Goal: Transaction & Acquisition: Purchase product/service

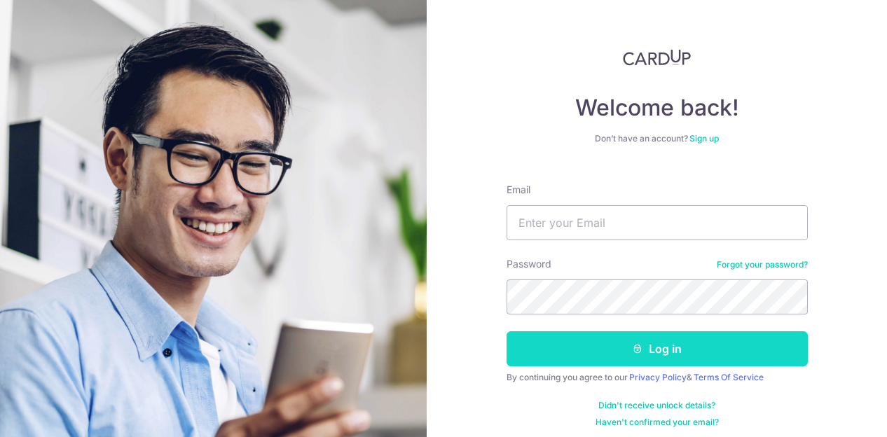
type input "adrien.chua@gmail.com"
click at [562, 355] on button "Log in" at bounding box center [657, 348] width 301 height 35
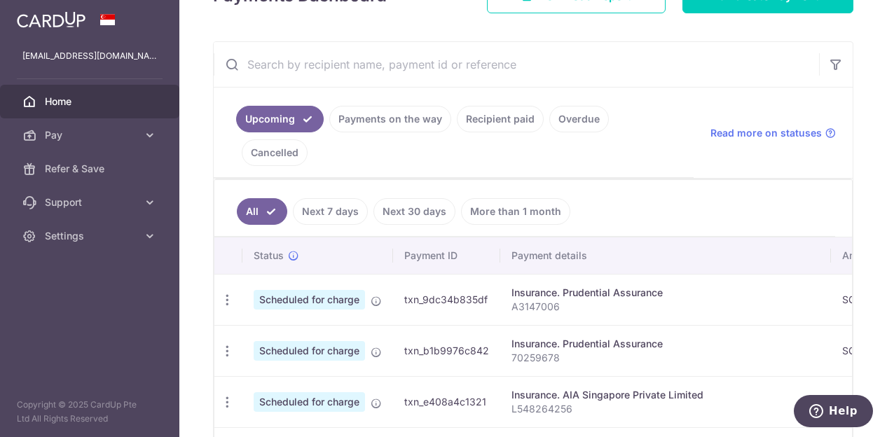
scroll to position [139, 0]
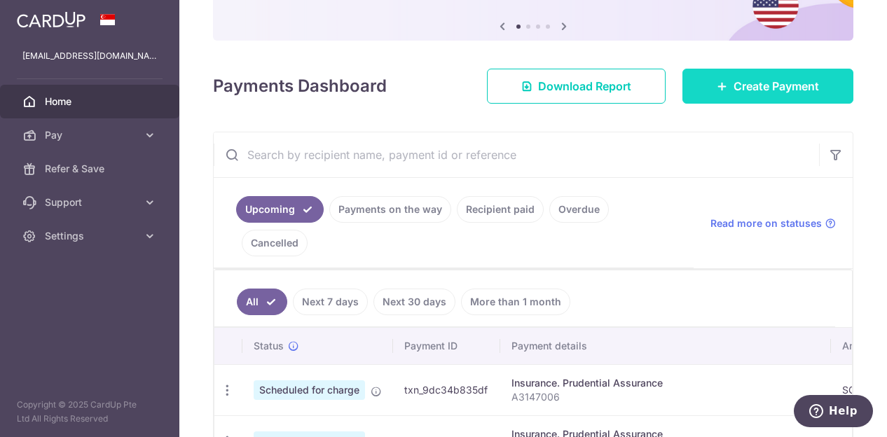
click at [751, 83] on span "Create Payment" at bounding box center [776, 86] width 85 height 17
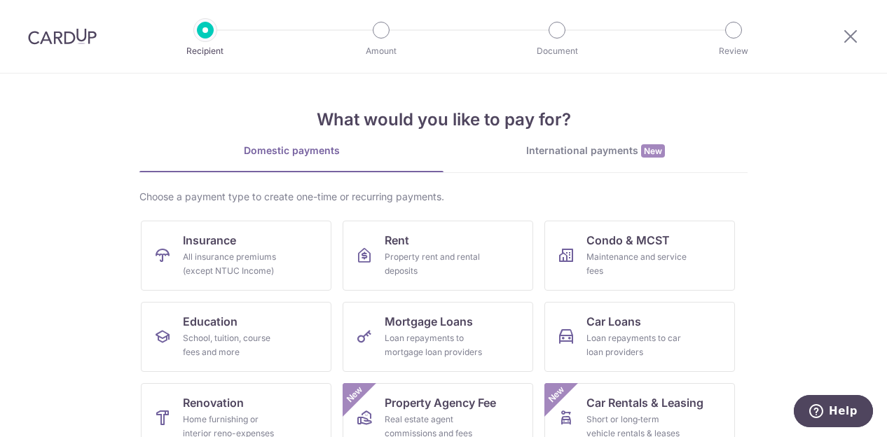
scroll to position [136, 0]
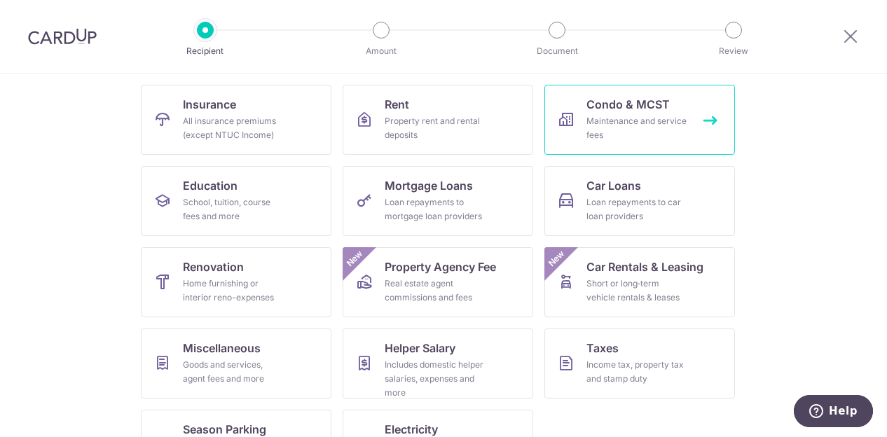
click at [621, 111] on span "Condo & MCST" at bounding box center [627, 104] width 83 height 17
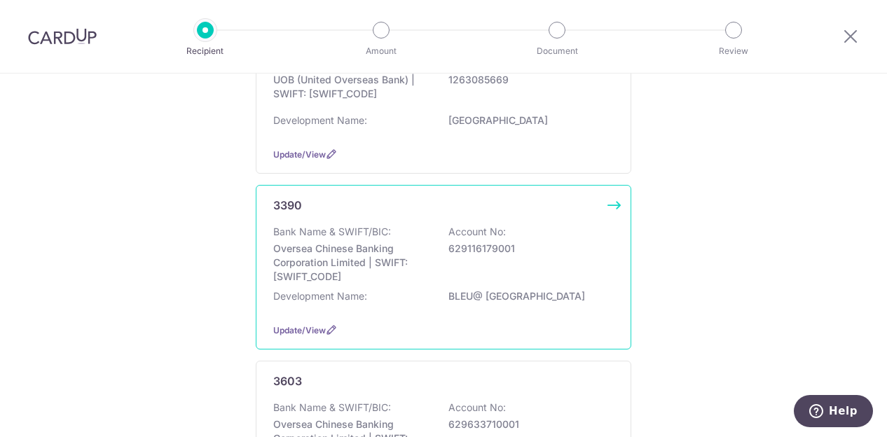
scroll to position [252, 0]
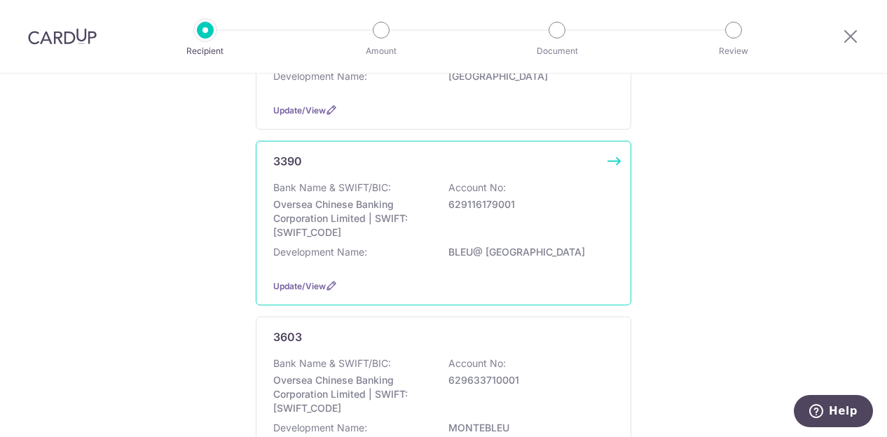
click at [603, 170] on div "3390 Bank Name & SWIFT/BIC: Oversea Chinese Banking Corporation Limited | SWIFT…" at bounding box center [444, 223] width 376 height 165
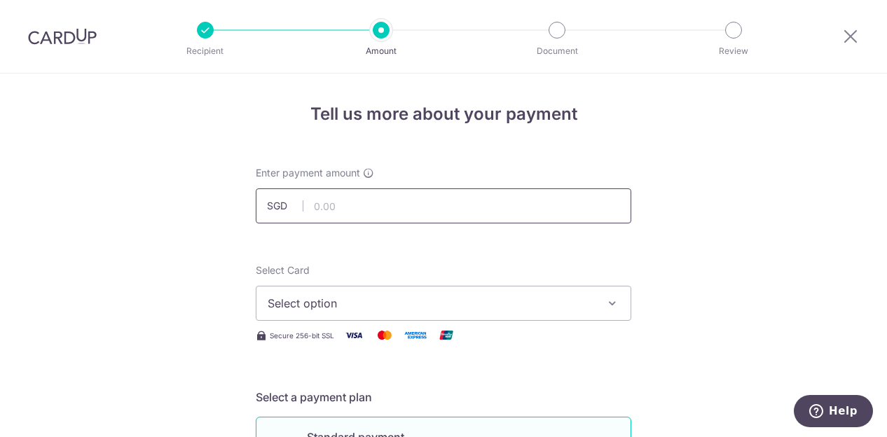
click at [480, 205] on input "text" at bounding box center [444, 205] width 376 height 35
click at [414, 303] on span "Select option" at bounding box center [431, 303] width 327 height 17
type input "1,512.16"
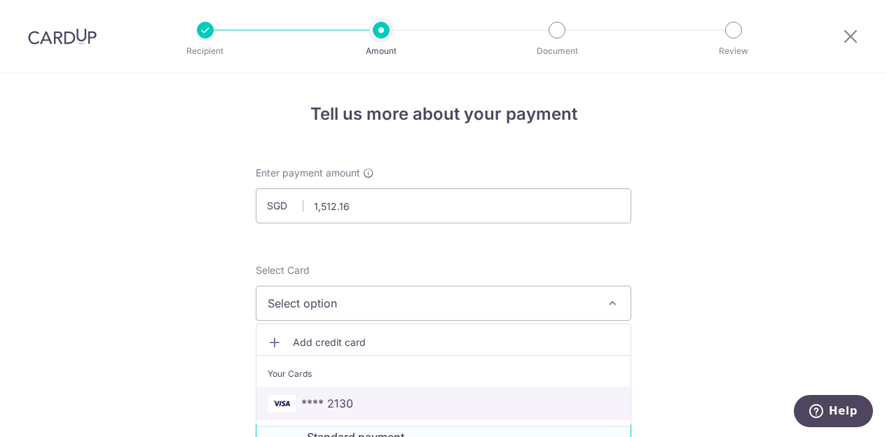
click at [335, 403] on span "**** 2130" at bounding box center [327, 403] width 52 height 17
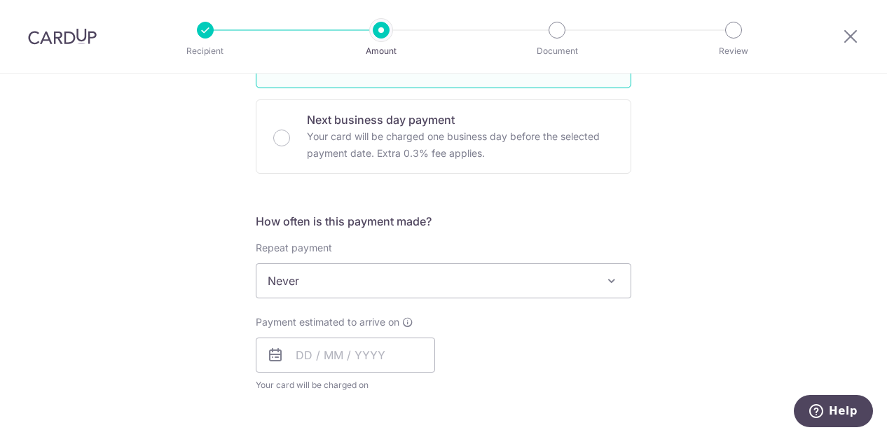
scroll to position [404, 0]
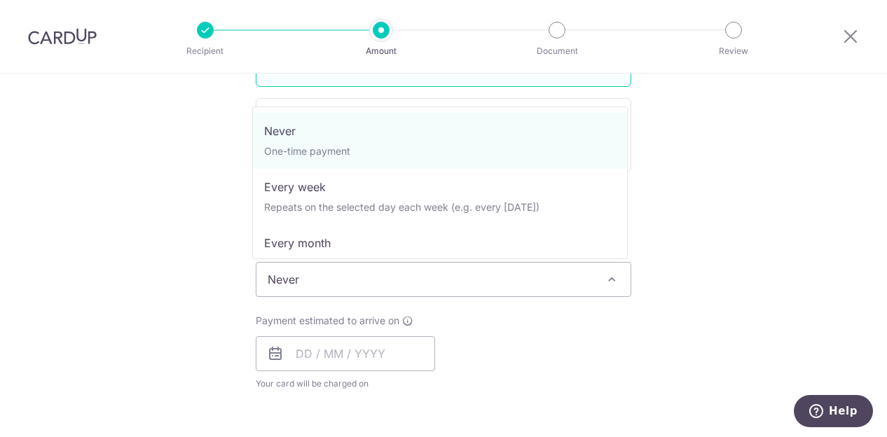
click at [317, 267] on span "Never" at bounding box center [443, 280] width 374 height 34
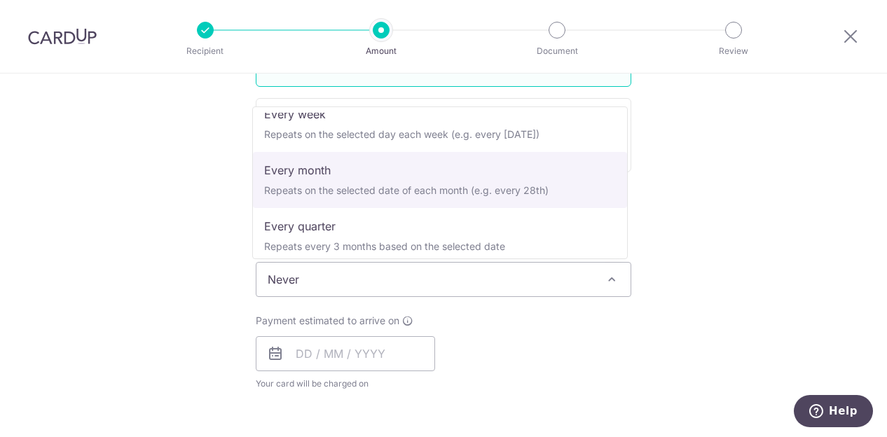
scroll to position [77, 0]
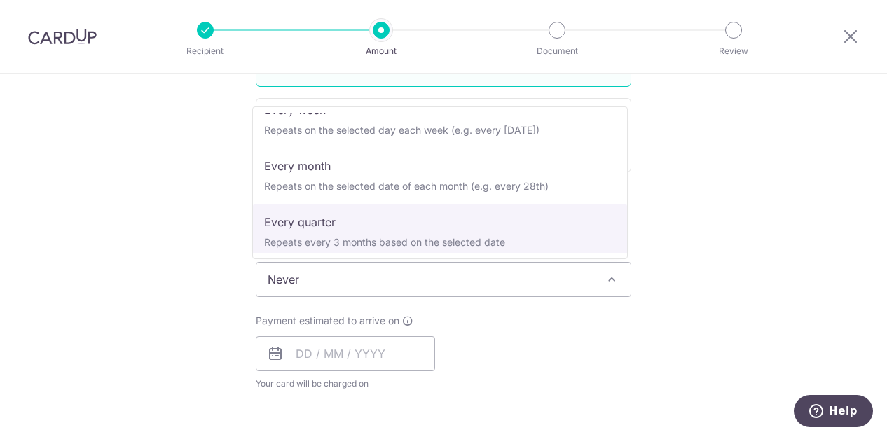
select select "4"
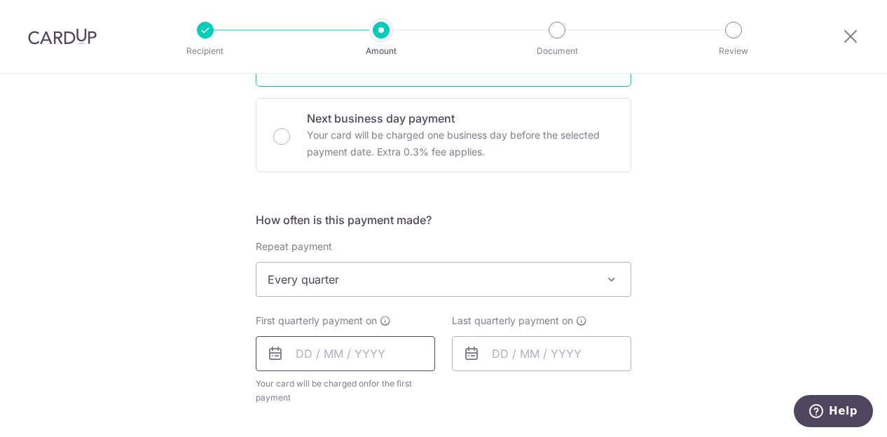
click at [291, 350] on input "text" at bounding box center [345, 353] width 179 height 35
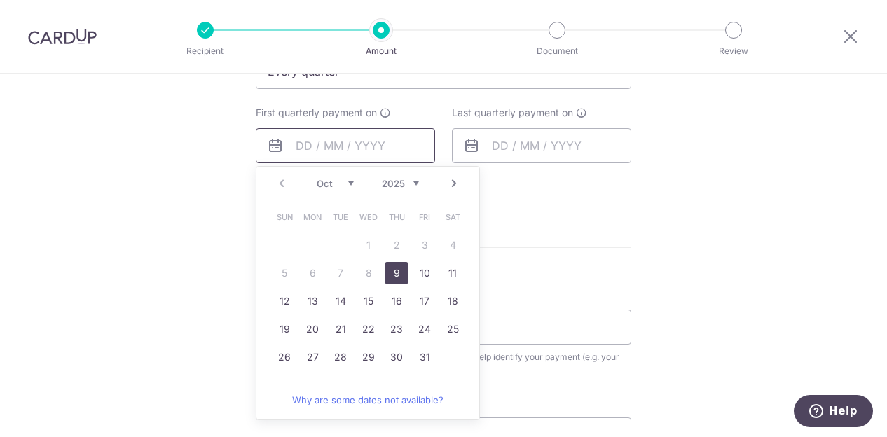
scroll to position [614, 0]
click at [416, 298] on link "17" at bounding box center [424, 300] width 22 height 22
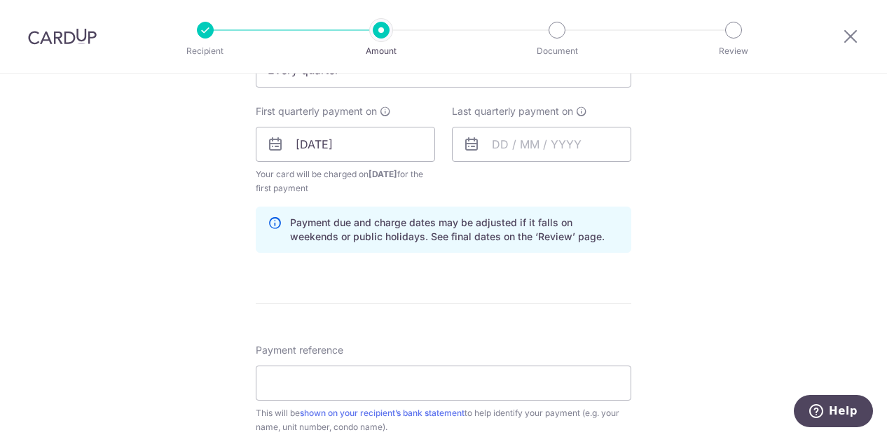
click at [268, 146] on icon at bounding box center [275, 144] width 17 height 17
click at [263, 153] on input "17/10/2025" at bounding box center [345, 144] width 179 height 35
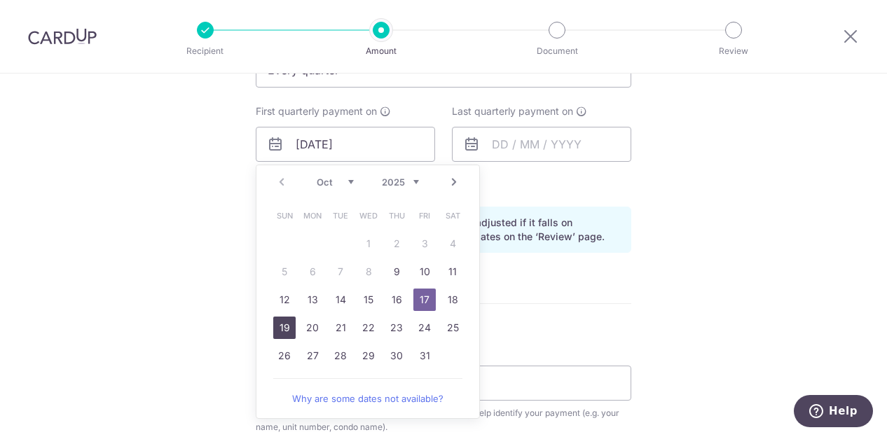
click at [280, 322] on link "19" at bounding box center [284, 328] width 22 height 22
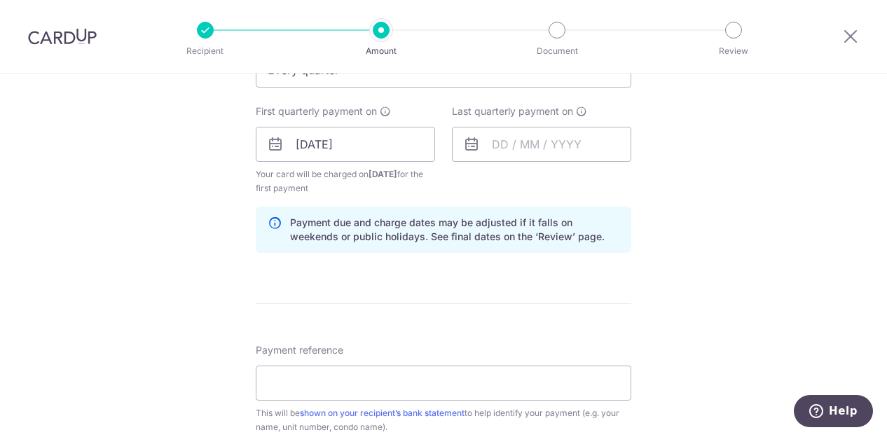
click at [471, 144] on icon at bounding box center [471, 144] width 17 height 17
click at [270, 147] on icon at bounding box center [275, 144] width 17 height 17
click at [275, 147] on icon at bounding box center [275, 144] width 17 height 17
click at [300, 142] on input "19/10/2025" at bounding box center [345, 144] width 179 height 35
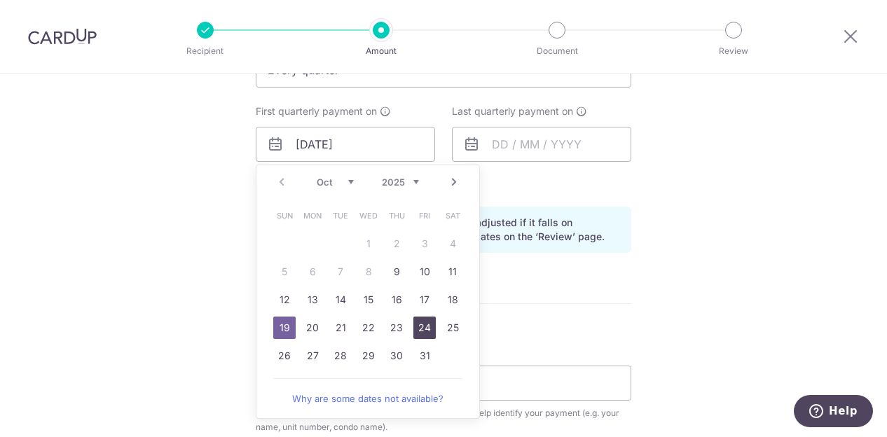
click at [423, 324] on link "24" at bounding box center [424, 328] width 22 height 22
type input "24/10/2025"
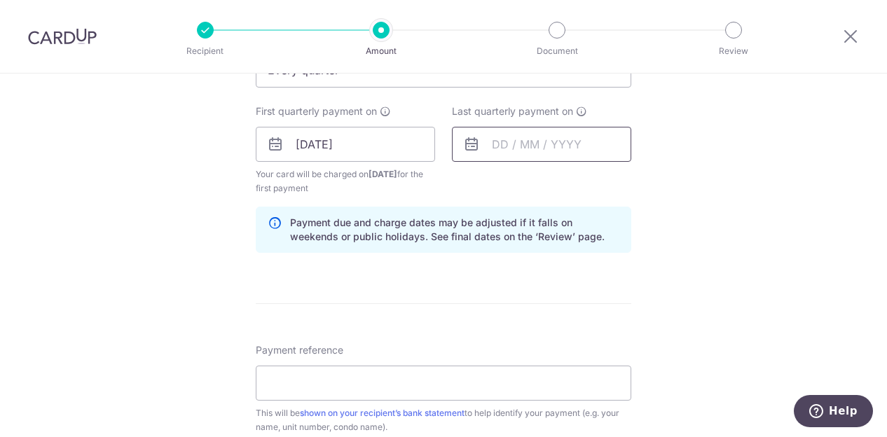
click at [495, 146] on input "text" at bounding box center [541, 144] width 179 height 35
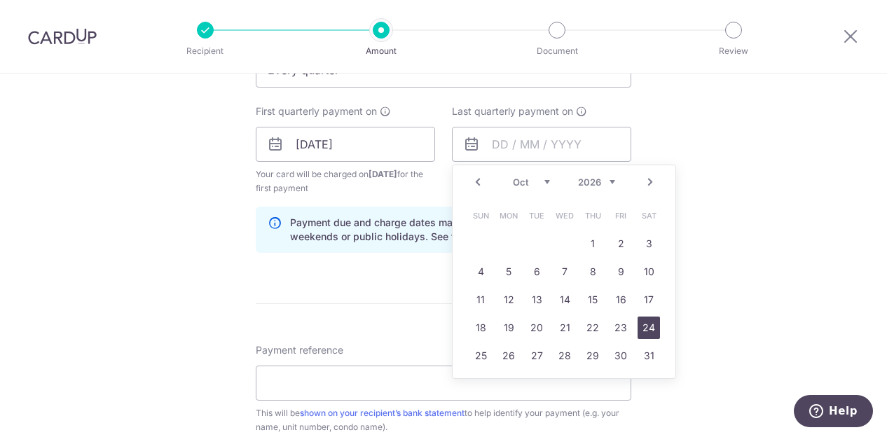
click at [643, 328] on link "24" at bounding box center [649, 328] width 22 height 22
type input "[DATE]"
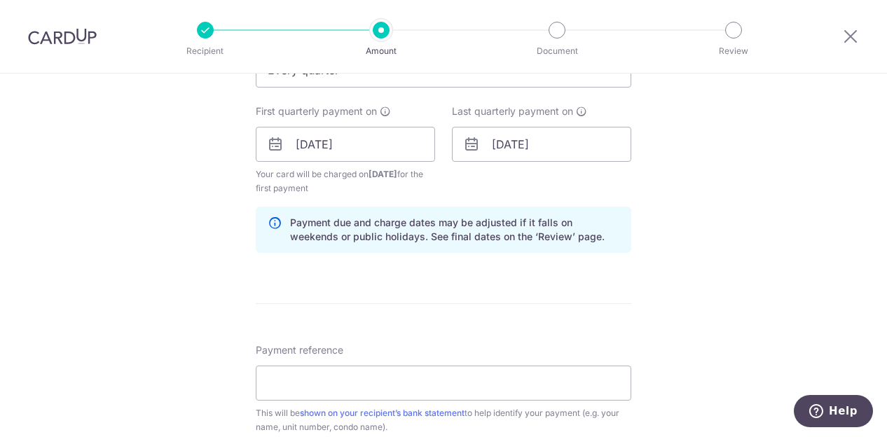
click at [467, 144] on icon at bounding box center [471, 144] width 17 height 17
click at [467, 146] on icon at bounding box center [471, 144] width 17 height 17
click at [479, 146] on input "24/10/2026" at bounding box center [541, 144] width 179 height 35
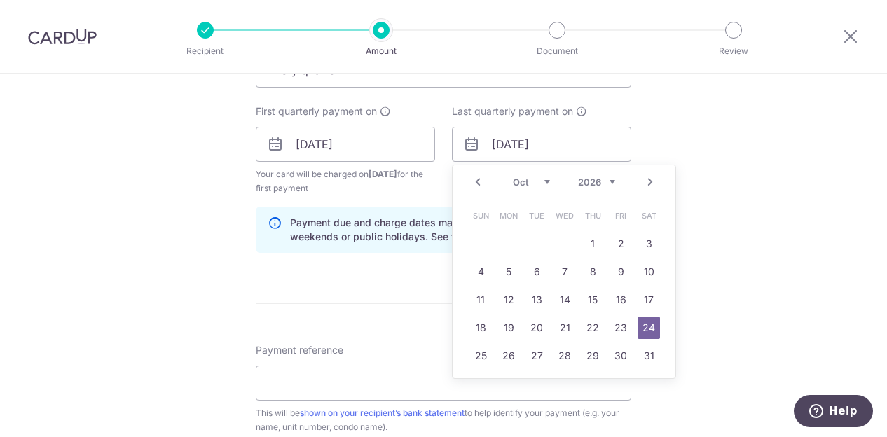
click at [710, 144] on div "Tell us more about your payment Enter payment amount SGD 1,512.16 1512.16 Selec…" at bounding box center [443, 129] width 887 height 1339
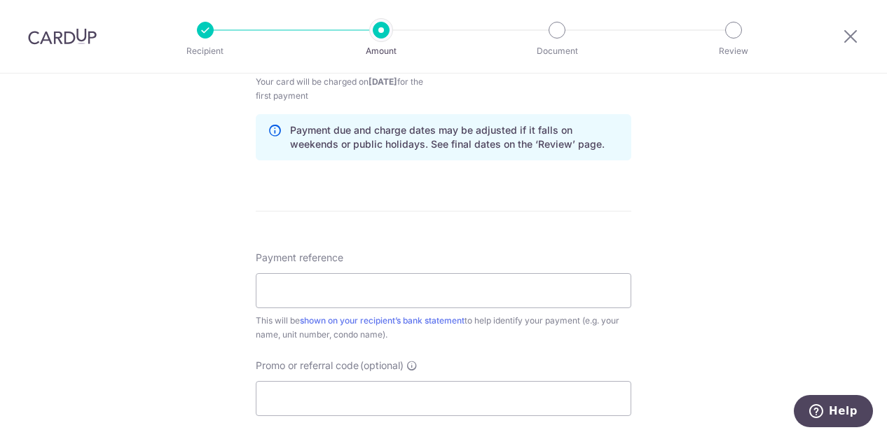
scroll to position [726, 0]
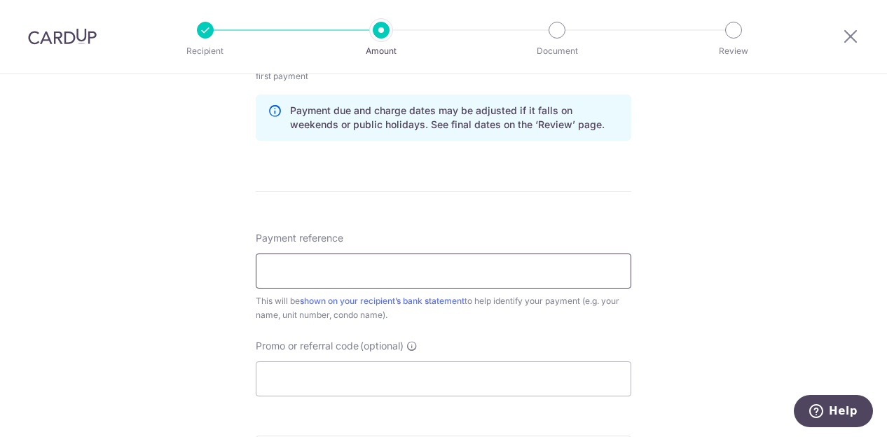
click at [321, 266] on input "Payment reference" at bounding box center [444, 271] width 376 height 35
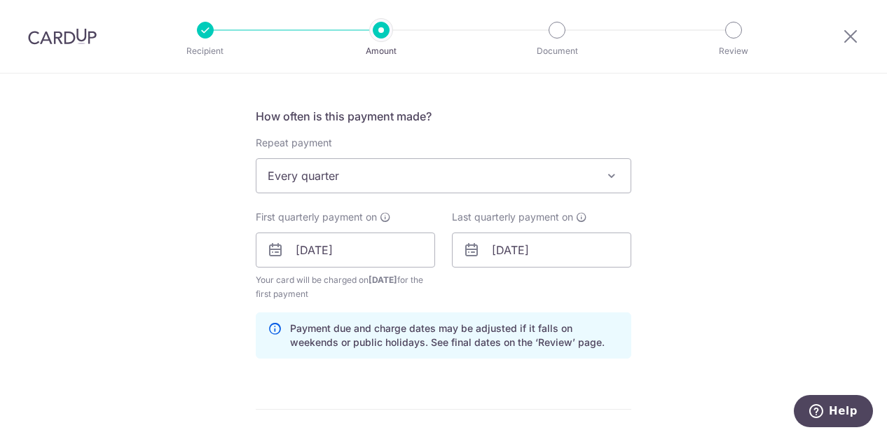
scroll to position [415, 0]
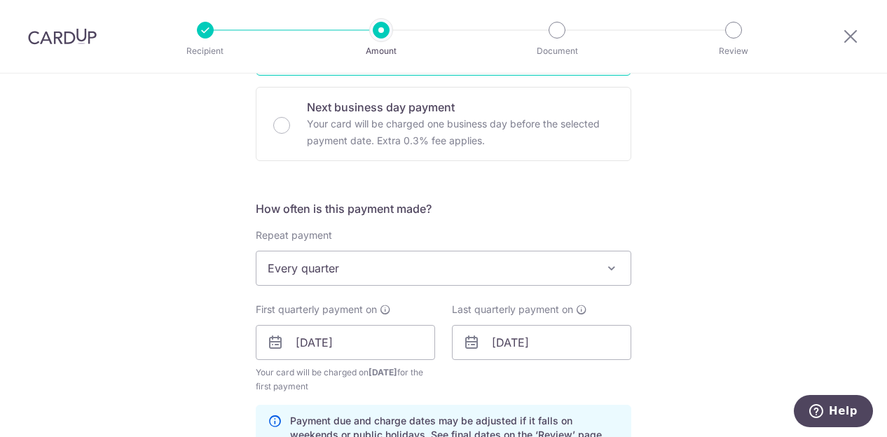
click at [474, 345] on icon at bounding box center [471, 342] width 17 height 17
click at [466, 345] on icon at bounding box center [471, 342] width 17 height 17
click at [468, 347] on icon at bounding box center [471, 342] width 17 height 17
click at [470, 343] on icon at bounding box center [471, 342] width 17 height 17
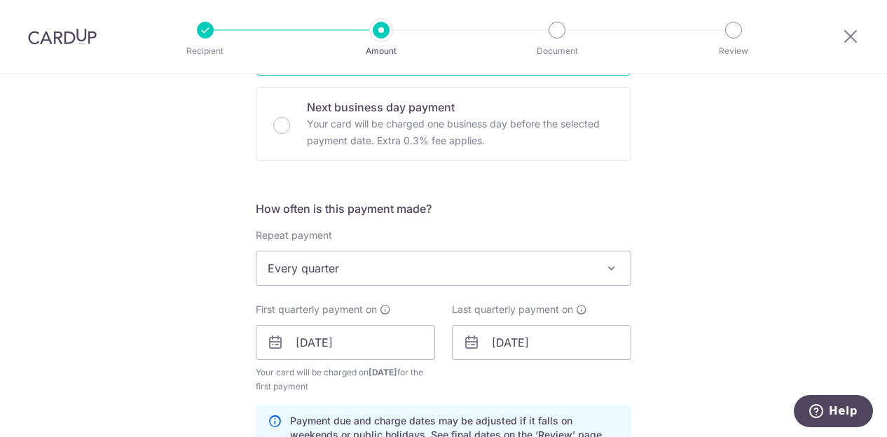
click at [463, 346] on icon at bounding box center [471, 342] width 17 height 17
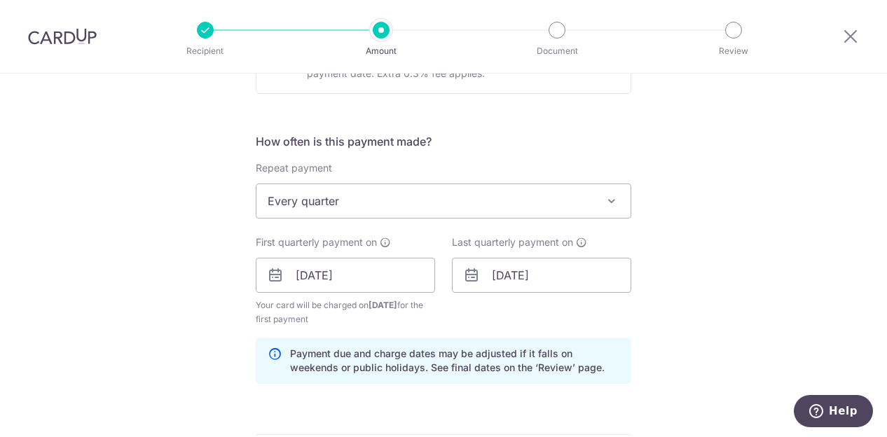
scroll to position [514, 0]
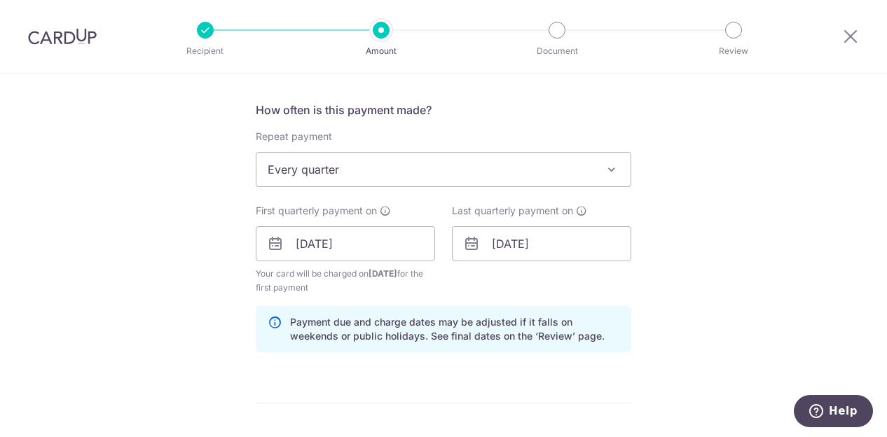
click at [471, 245] on icon at bounding box center [471, 243] width 17 height 17
drag, startPoint x: 494, startPoint y: 275, endPoint x: 498, endPoint y: 268, distance: 8.2
click at [498, 268] on div "Last quarterly payment on 24/10/2026 Prev Next Jan Feb Mar Apr May Jun Jul Aug …" at bounding box center [542, 249] width 196 height 91
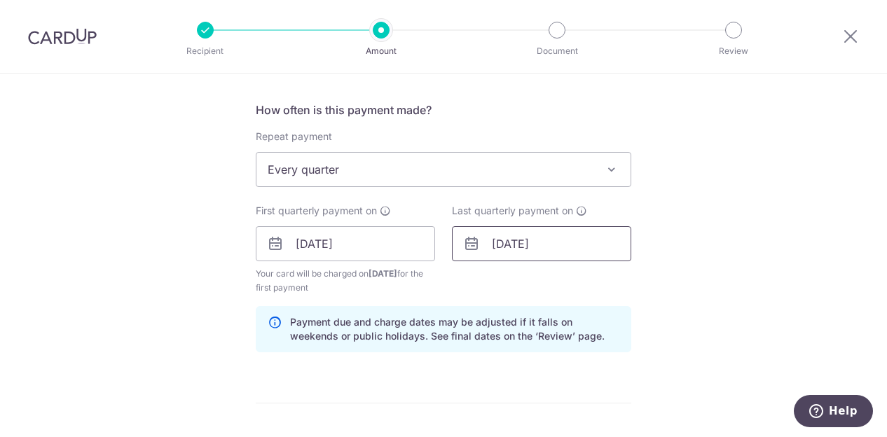
click at [509, 247] on input "24/10/2026" at bounding box center [541, 243] width 179 height 35
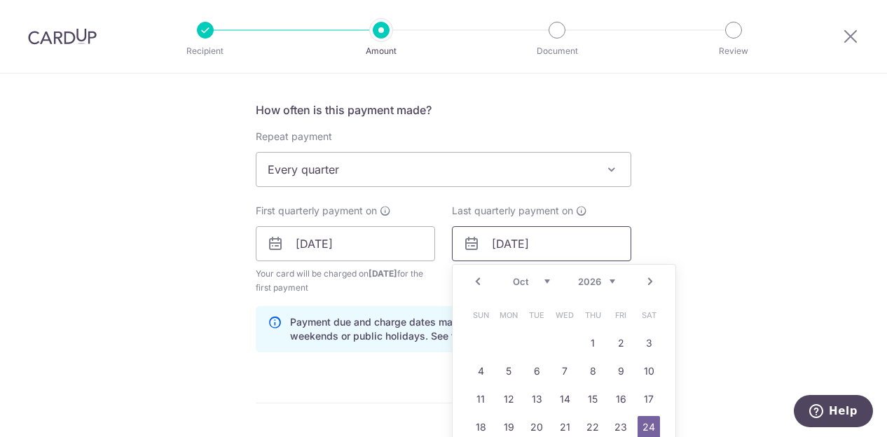
scroll to position [592, 0]
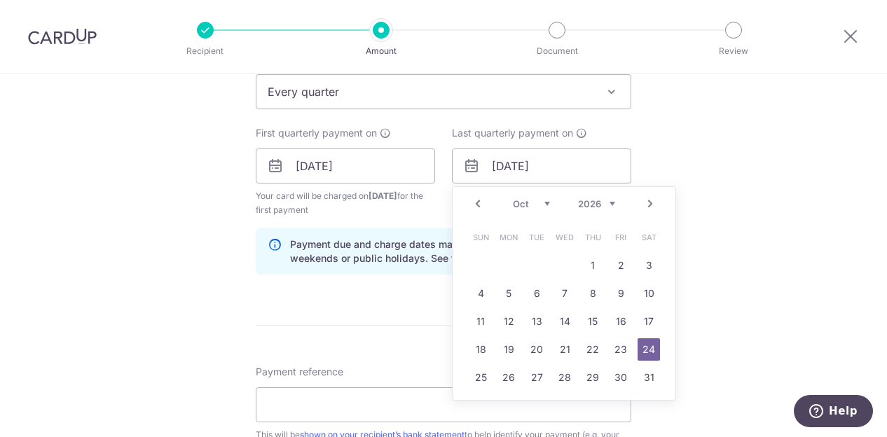
click at [785, 165] on div "Tell us more about your payment Enter payment amount SGD 1,512.16 1512.16 Selec…" at bounding box center [443, 151] width 887 height 1339
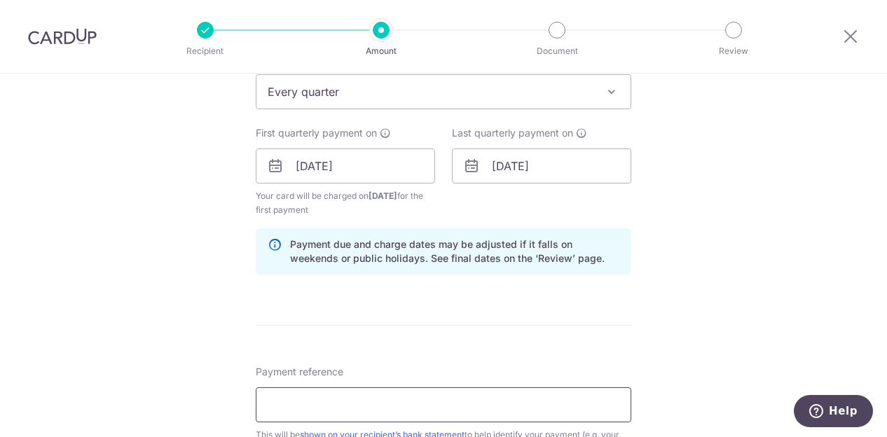
click at [319, 401] on input "Payment reference" at bounding box center [444, 404] width 376 height 35
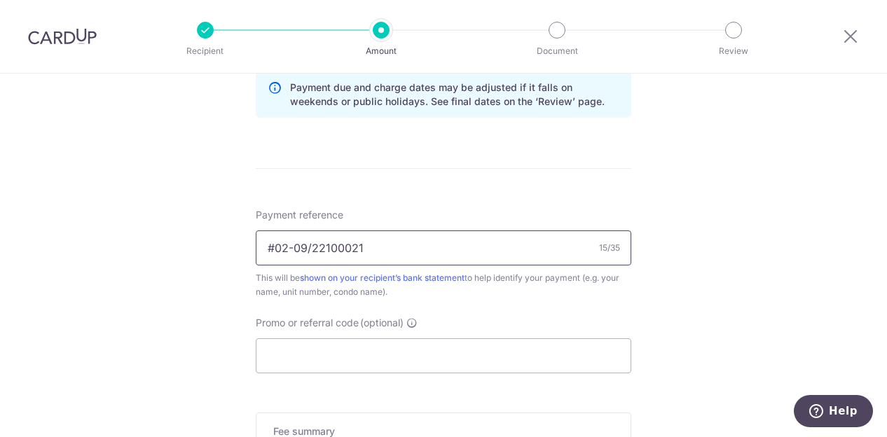
scroll to position [750, 0]
type input "#02-09/22100021"
click at [411, 362] on input "Promo or referral code (optional)" at bounding box center [444, 355] width 376 height 35
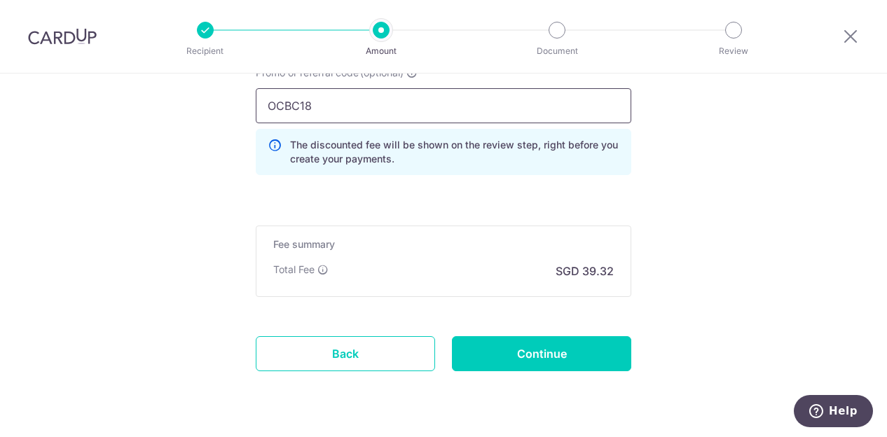
scroll to position [1036, 0]
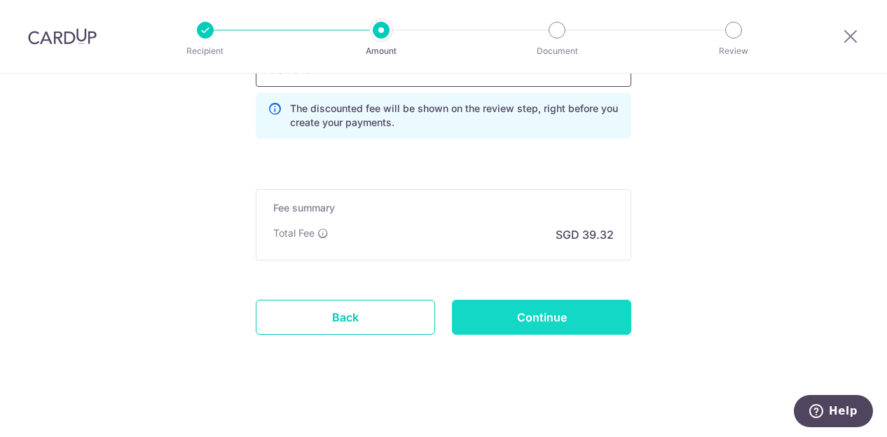
type input "OCBC18"
click at [506, 328] on input "Continue" at bounding box center [541, 317] width 179 height 35
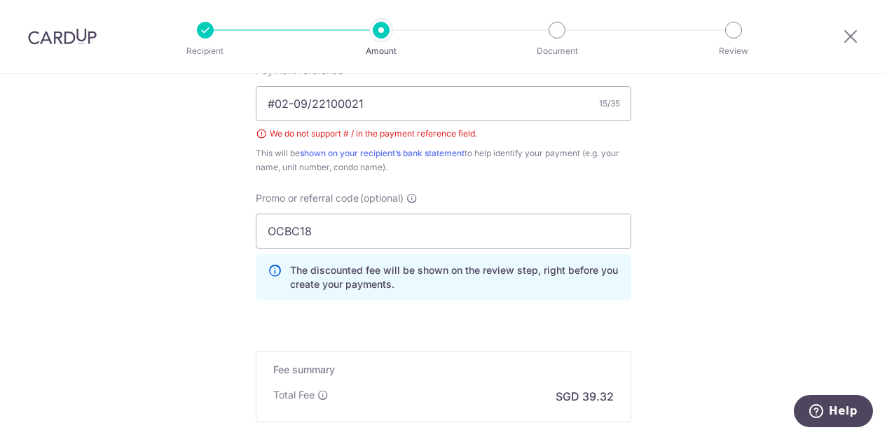
scroll to position [816, 0]
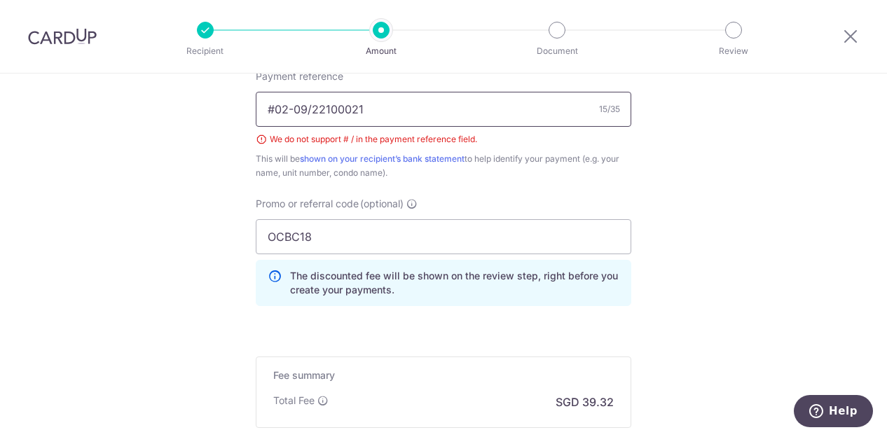
click at [273, 109] on input "#02-09/22100021" at bounding box center [444, 109] width 376 height 35
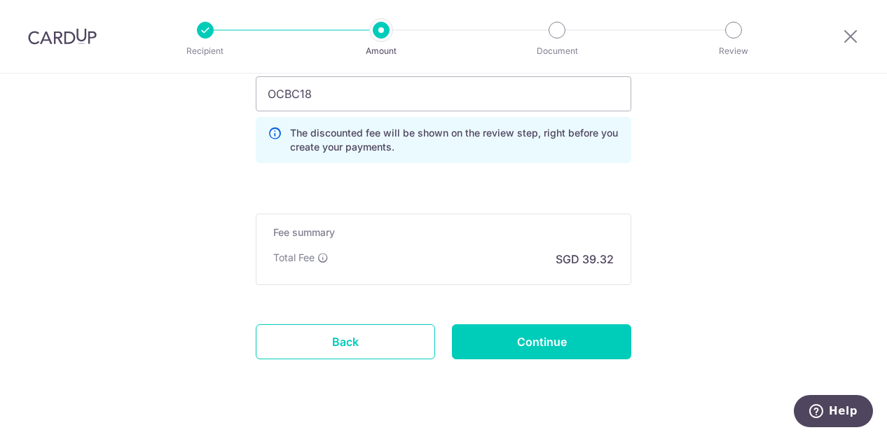
scroll to position [986, 0]
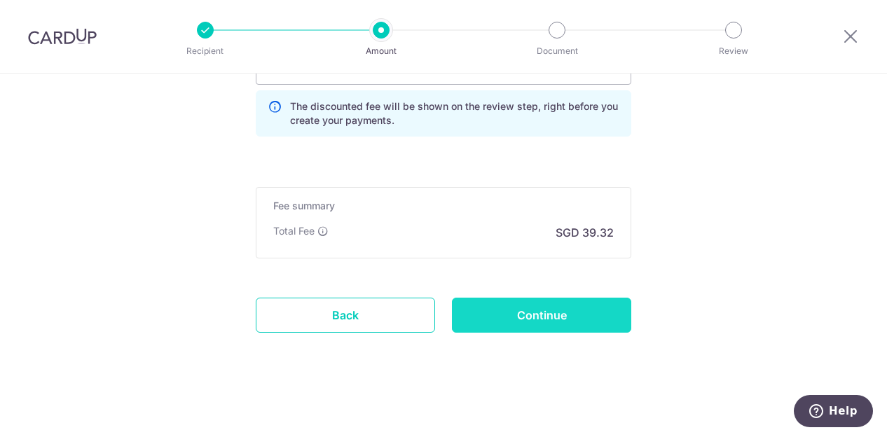
type input "02-09/22100021"
click at [542, 302] on input "Continue" at bounding box center [541, 315] width 179 height 35
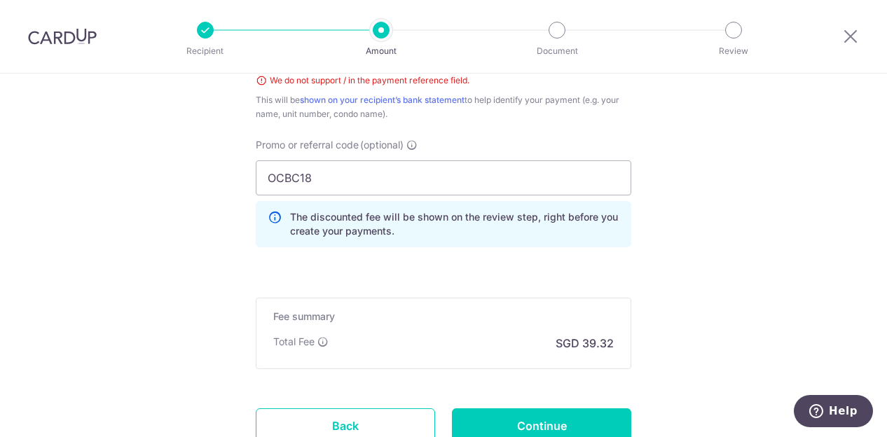
scroll to position [722, 0]
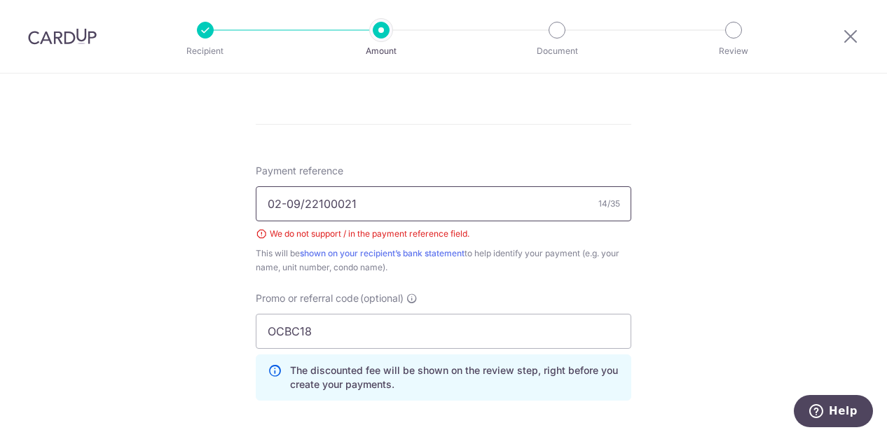
click at [301, 200] on input "02-09/22100021" at bounding box center [444, 203] width 376 height 35
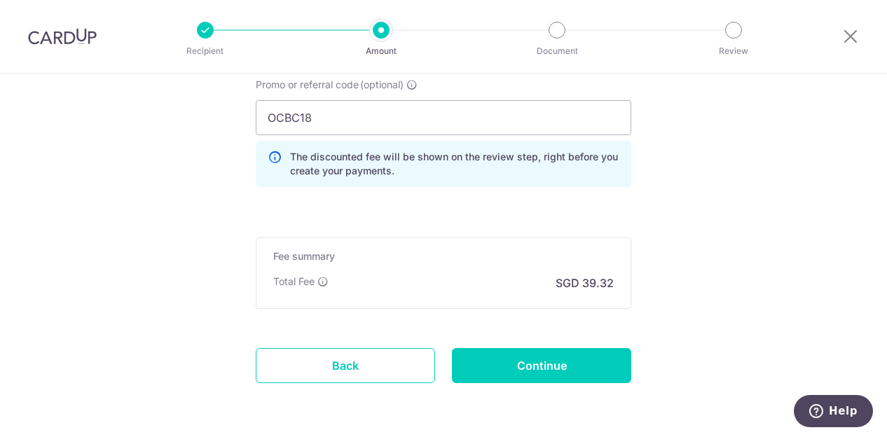
scroll to position [947, 0]
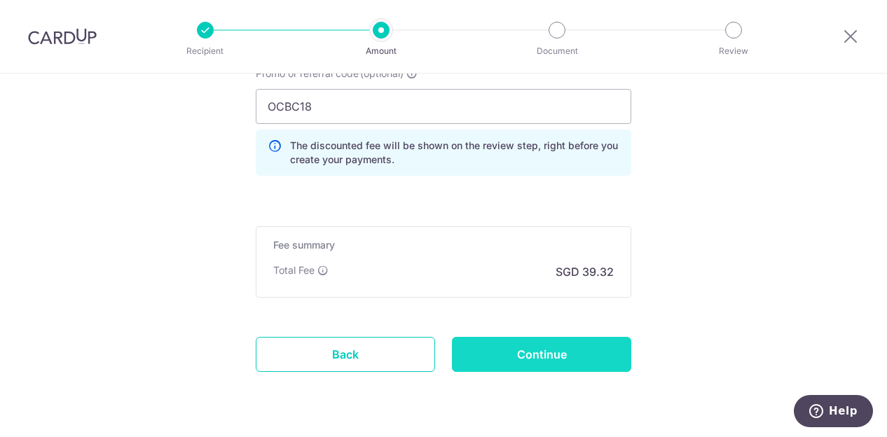
type input "02-09 22100021"
click at [469, 352] on input "Continue" at bounding box center [541, 354] width 179 height 35
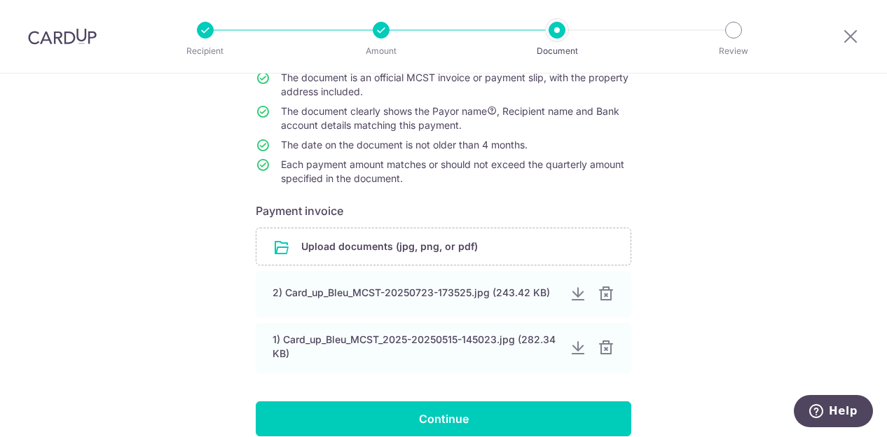
scroll to position [223, 0]
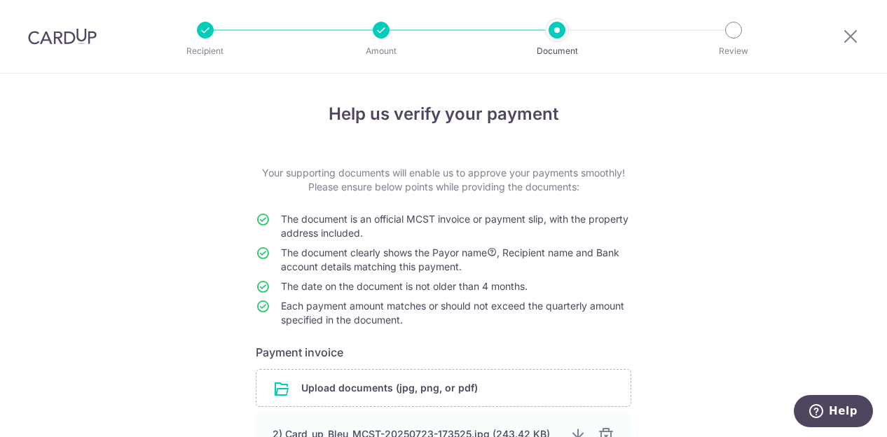
scroll to position [161, 0]
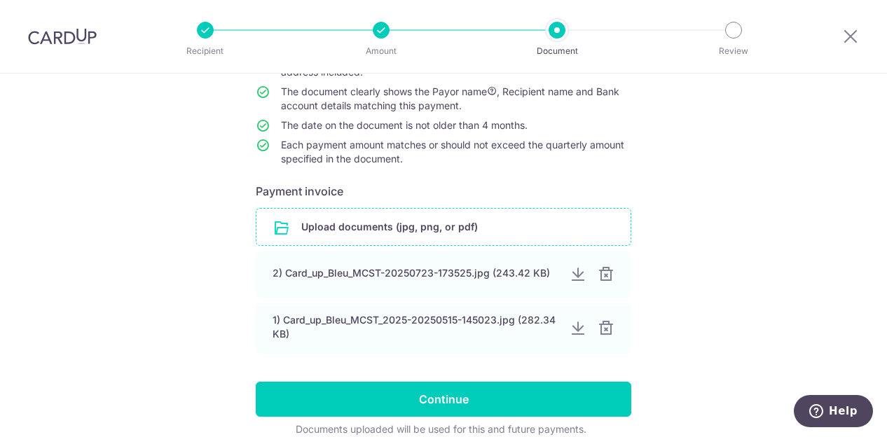
click at [360, 230] on input "file" at bounding box center [443, 227] width 374 height 36
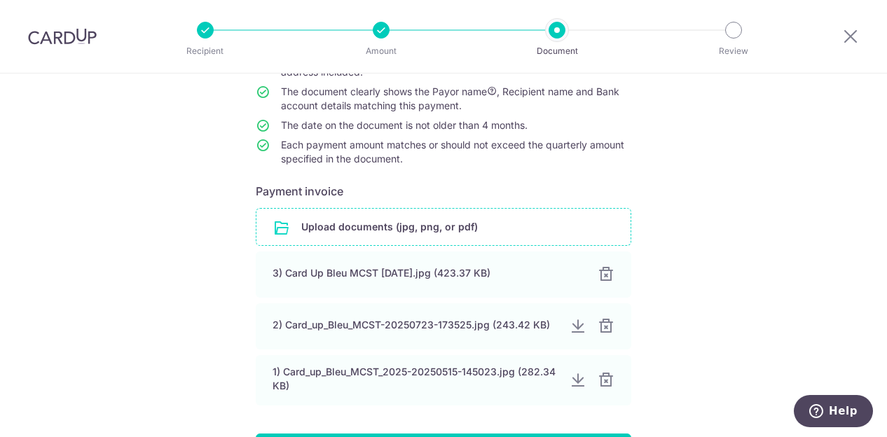
scroll to position [277, 0]
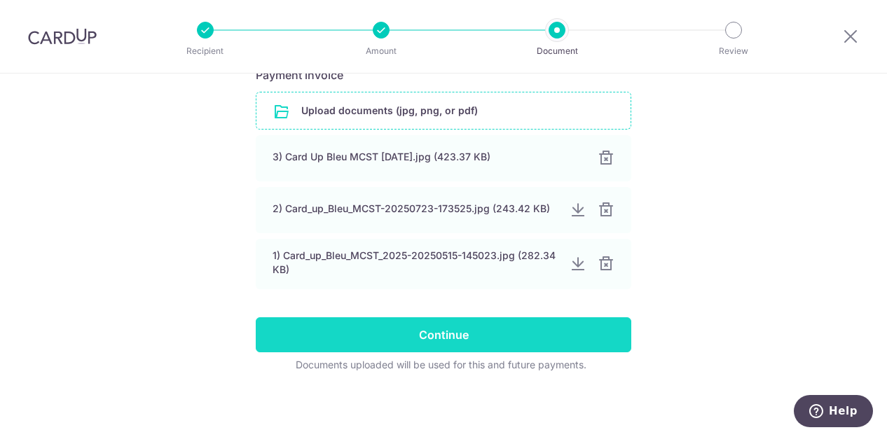
click at [382, 326] on input "Continue" at bounding box center [444, 334] width 376 height 35
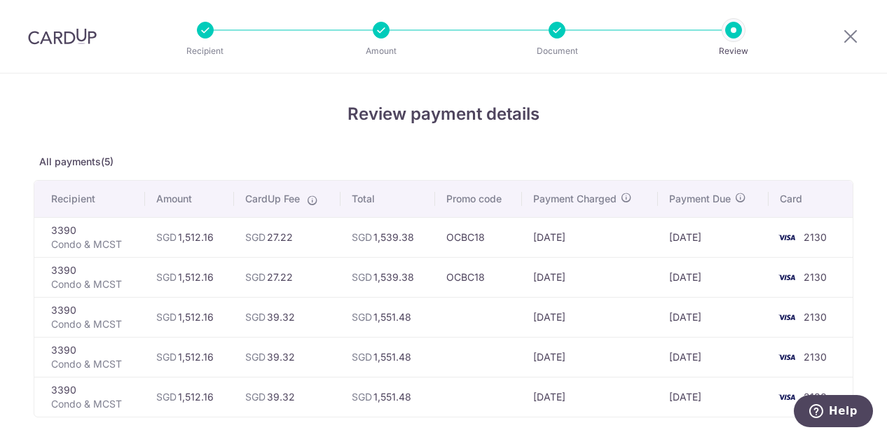
scroll to position [209, 0]
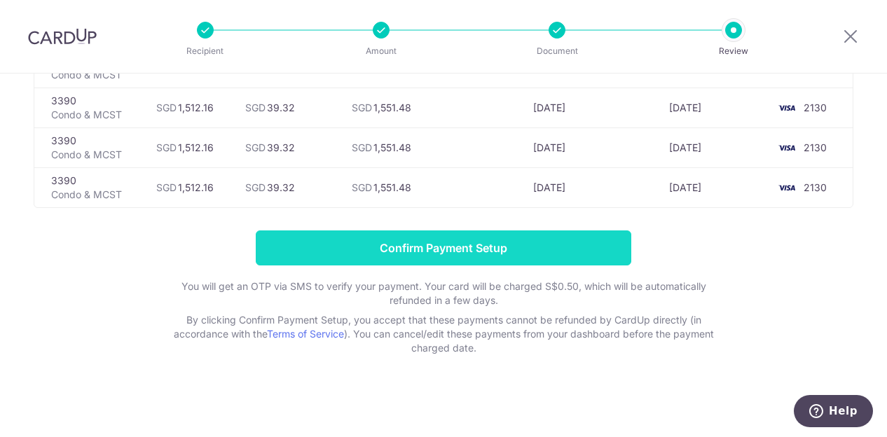
click at [468, 246] on input "Confirm Payment Setup" at bounding box center [444, 248] width 376 height 35
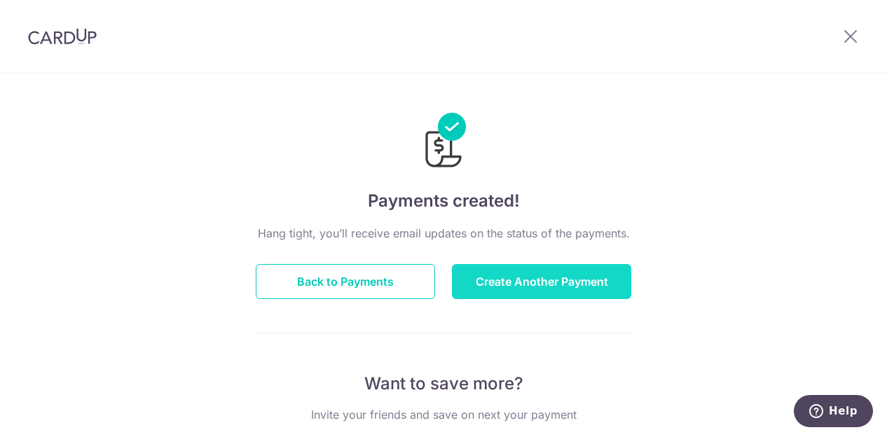
click at [490, 284] on button "Create Another Payment" at bounding box center [541, 281] width 179 height 35
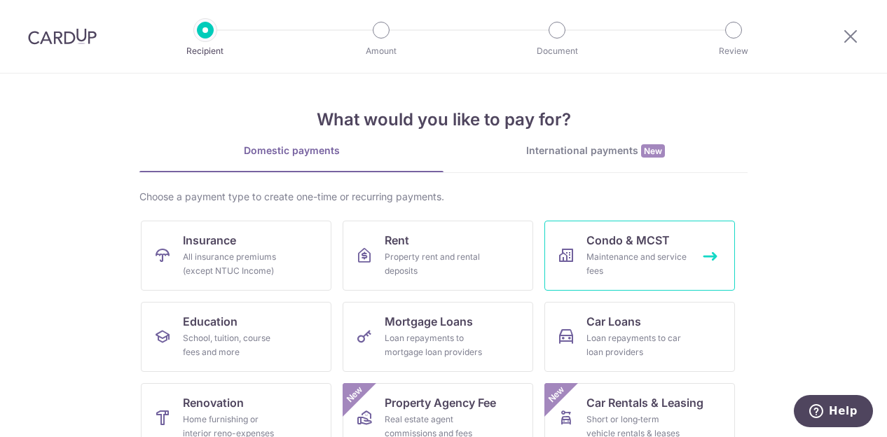
click at [638, 251] on div "Maintenance and service fees" at bounding box center [636, 264] width 101 height 28
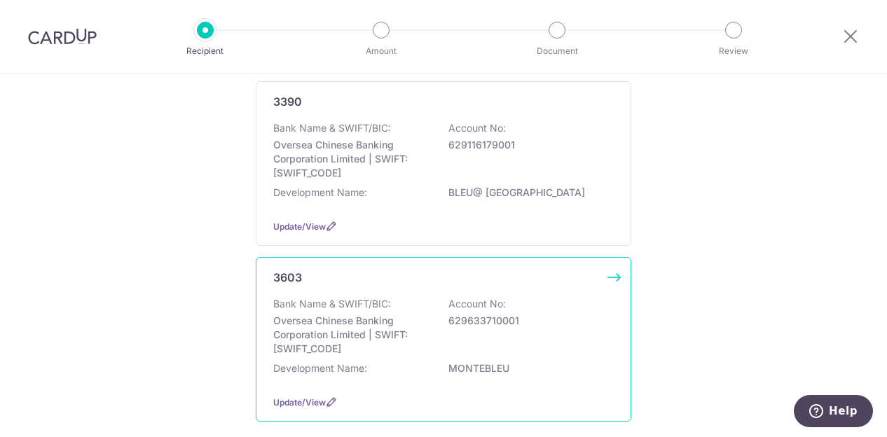
scroll to position [406, 0]
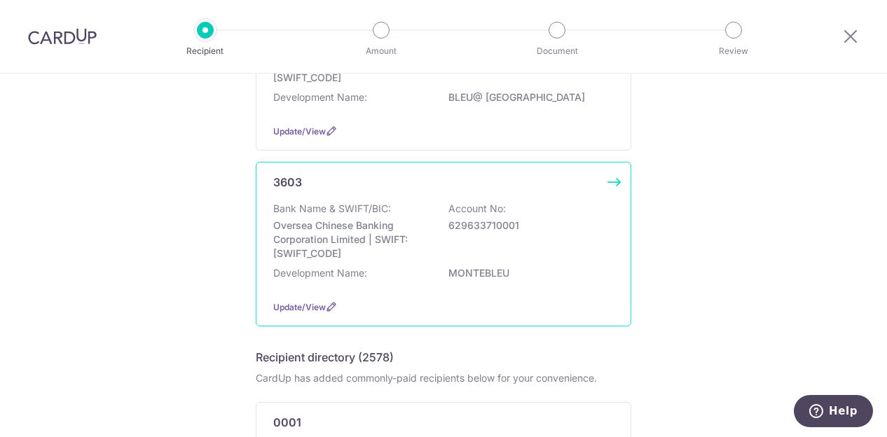
click at [367, 249] on p "Oversea Chinese Banking Corporation Limited | SWIFT: [SWIFT_CODE]" at bounding box center [351, 240] width 157 height 42
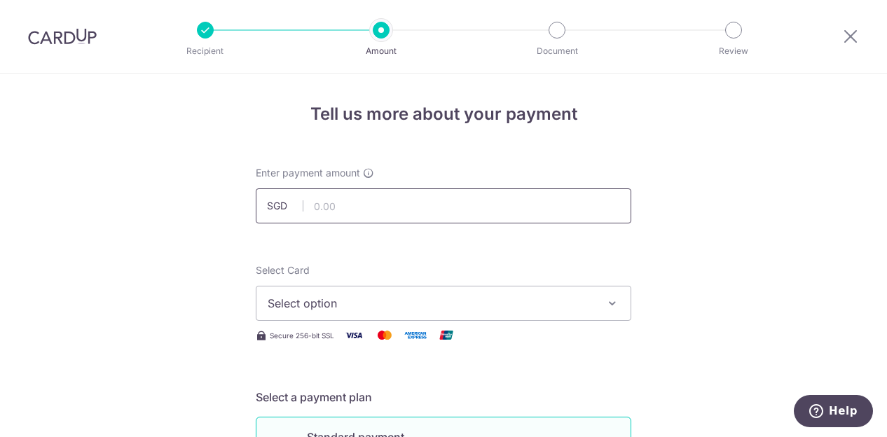
click at [397, 217] on input "text" at bounding box center [444, 205] width 376 height 35
click at [422, 212] on input "text" at bounding box center [444, 205] width 376 height 35
click at [409, 301] on span "Select option" at bounding box center [431, 303] width 327 height 17
type input "1,701.00"
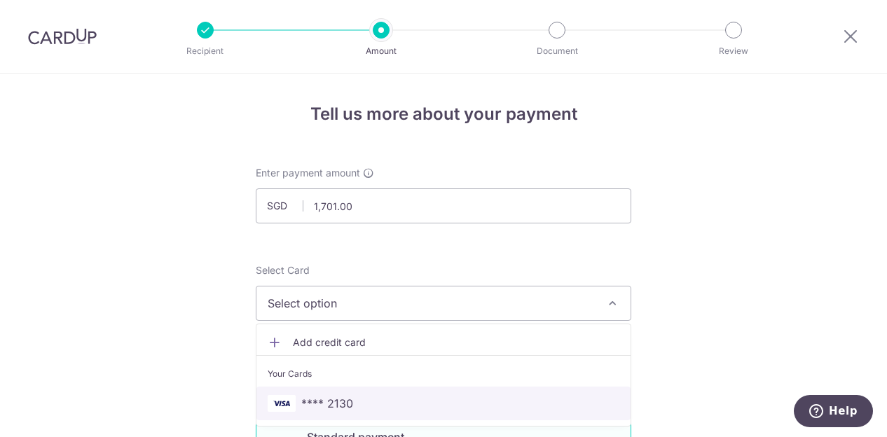
click at [315, 399] on span "**** 2130" at bounding box center [327, 403] width 52 height 17
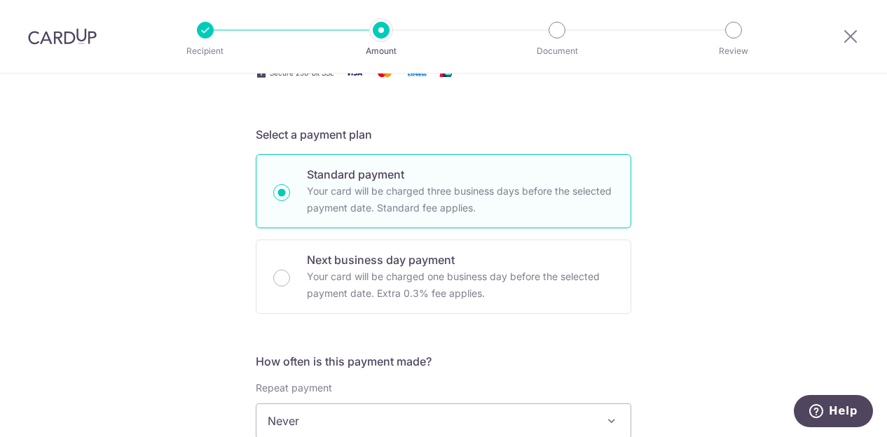
scroll to position [397, 0]
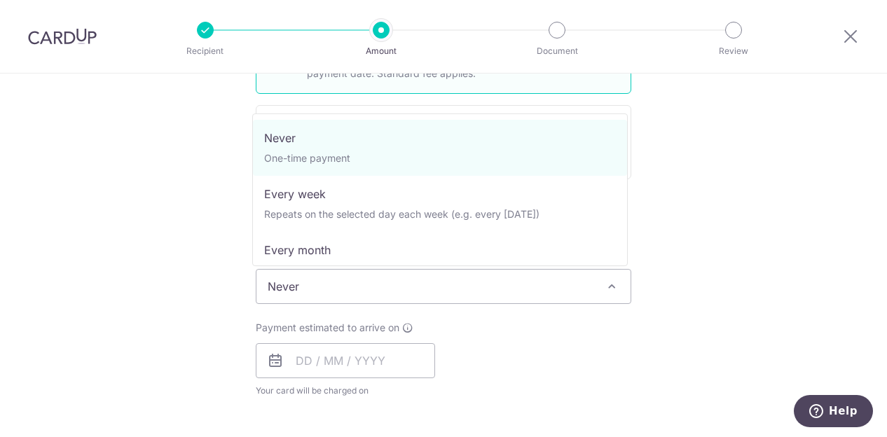
click at [282, 286] on span "Never" at bounding box center [443, 287] width 374 height 34
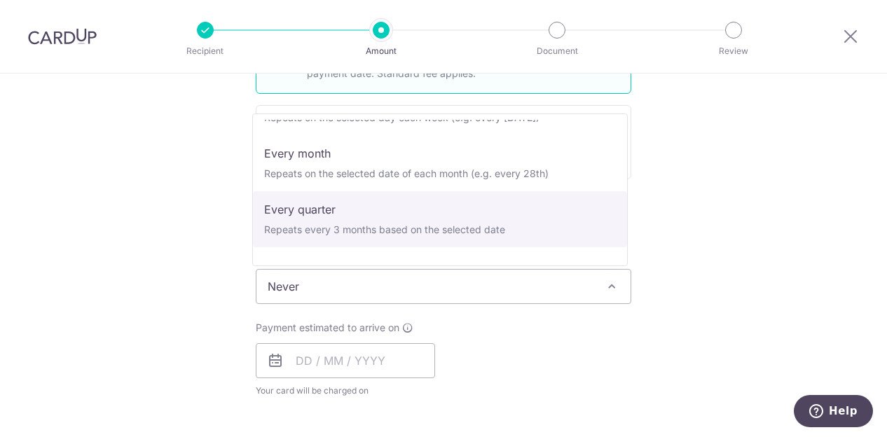
select select "4"
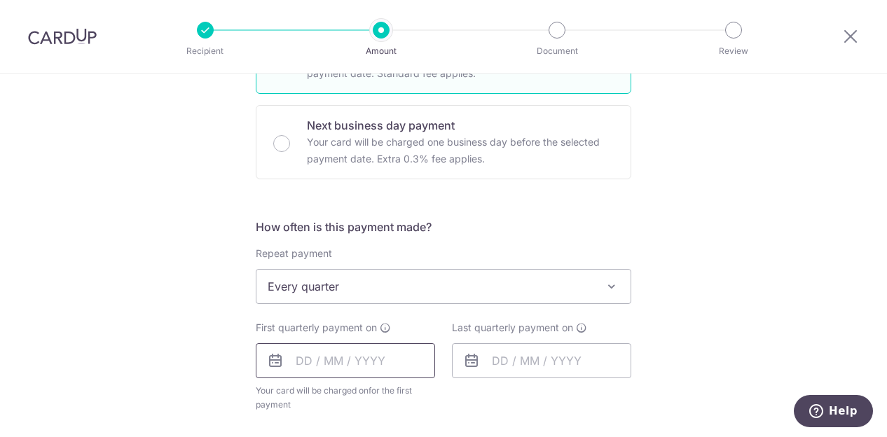
click at [306, 364] on input "text" at bounding box center [345, 360] width 179 height 35
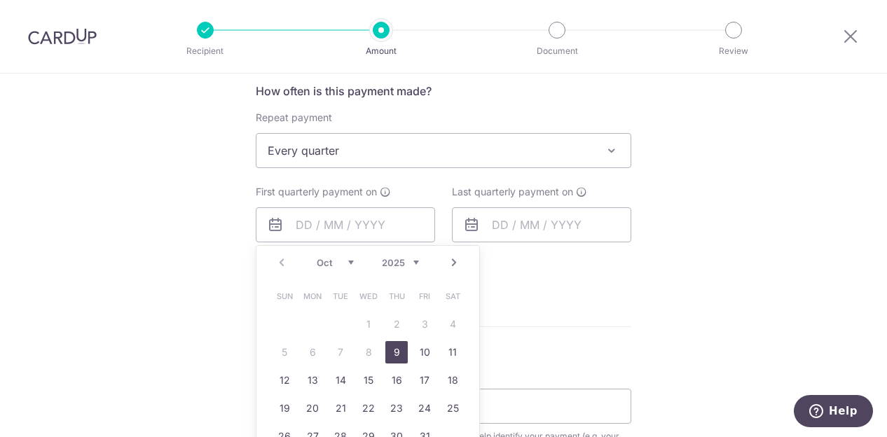
click at [306, 364] on table "Sun Mon Tue Wed Thu Fri Sat 1 2 3 4 5 6 7 8 9 10 11 12 13 14 15 16 17 18 19 20 …" at bounding box center [368, 366] width 196 height 168
click at [419, 407] on link "24" at bounding box center [424, 408] width 22 height 22
type input "[DATE]"
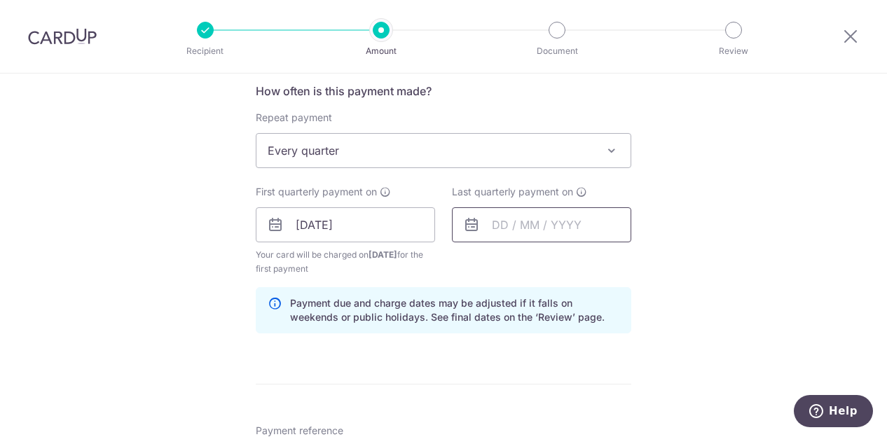
click at [493, 224] on input "text" at bounding box center [541, 224] width 179 height 35
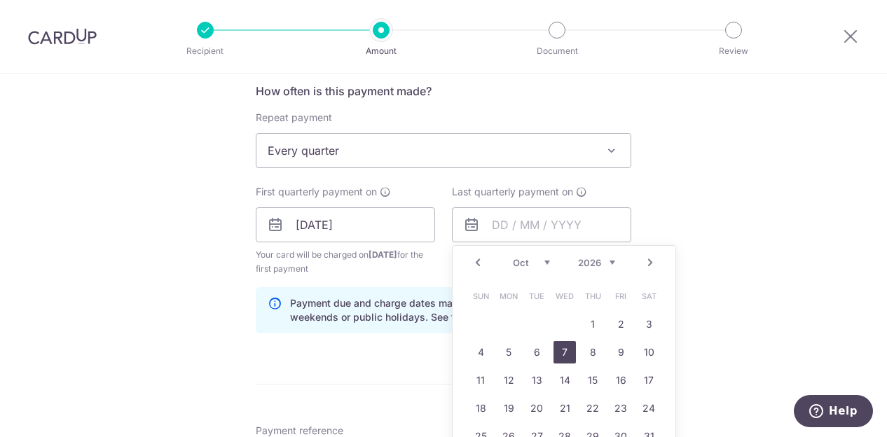
scroll to position [600, 0]
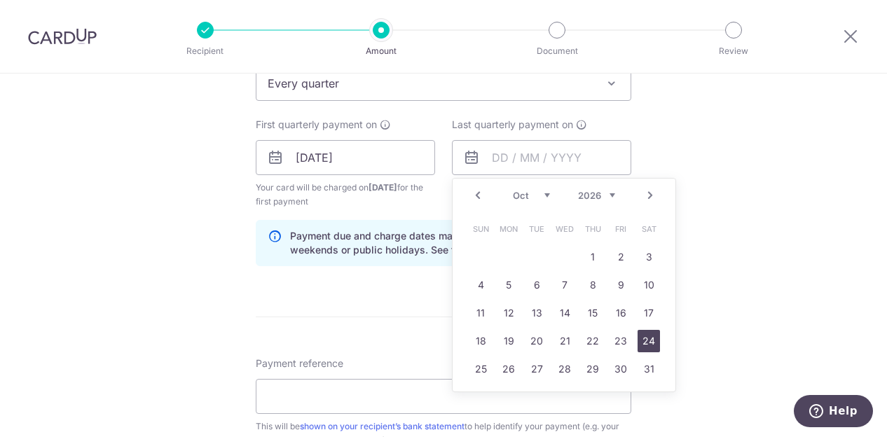
click at [646, 337] on link "24" at bounding box center [649, 341] width 22 height 22
type input "24/10/2026"
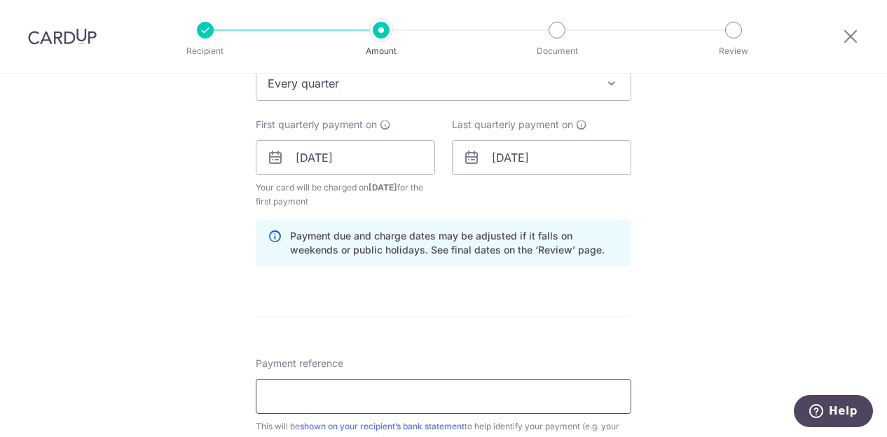
click at [405, 397] on input "Payment reference" at bounding box center [444, 396] width 376 height 35
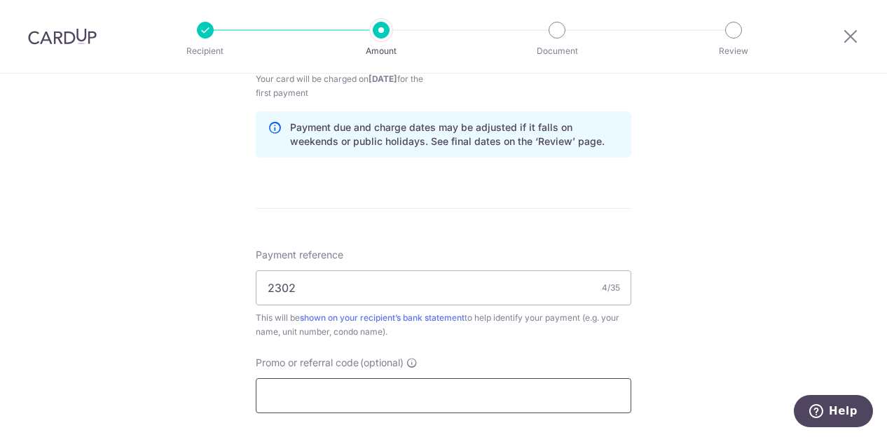
click at [402, 397] on input "Promo or referral code (optional)" at bounding box center [444, 395] width 376 height 35
click at [261, 285] on input "2302" at bounding box center [444, 287] width 376 height 35
type input "montebeu unit 2302"
click at [300, 408] on input "Promo or referral code (optional)" at bounding box center [444, 395] width 376 height 35
type input "o"
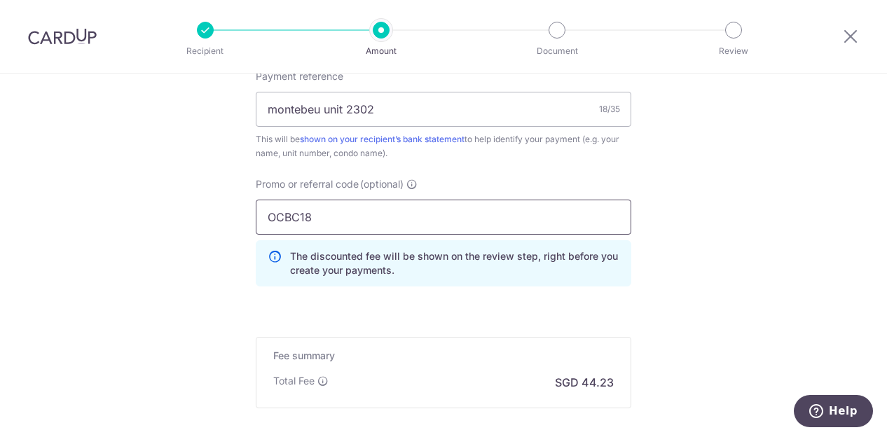
scroll to position [1001, 0]
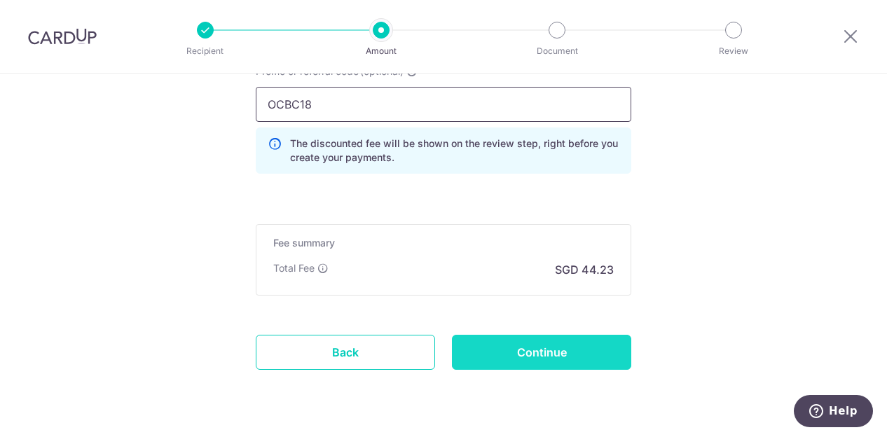
type input "OCBC18"
click at [502, 349] on input "Continue" at bounding box center [541, 352] width 179 height 35
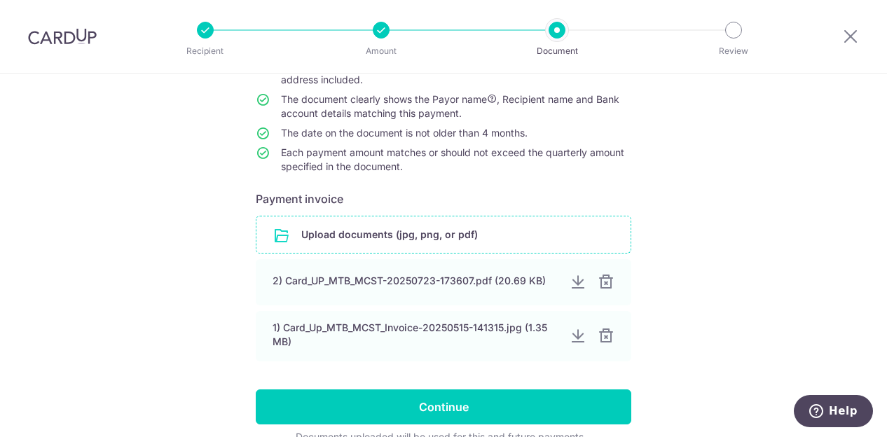
click at [417, 241] on input "file" at bounding box center [443, 235] width 374 height 36
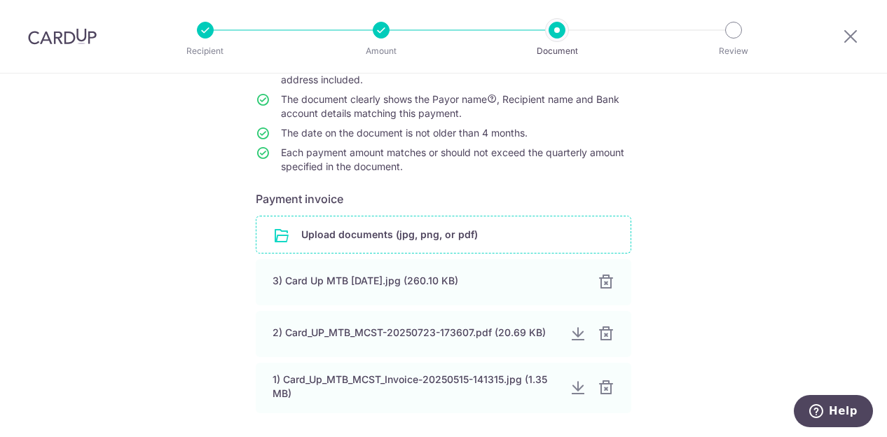
scroll to position [277, 0]
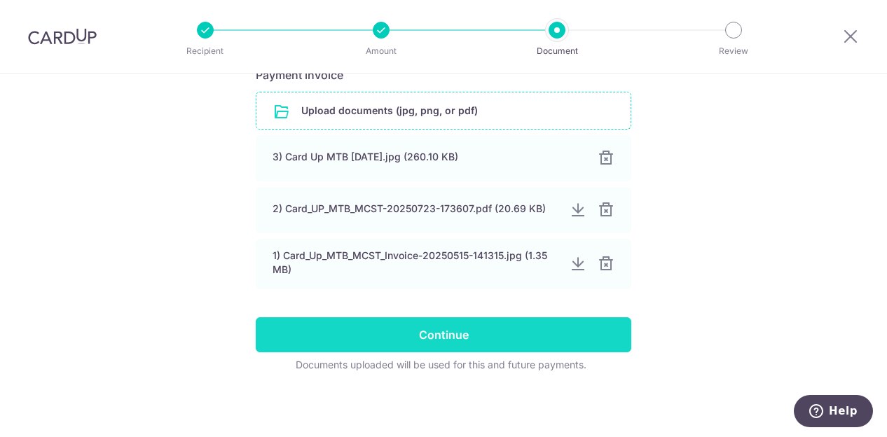
click at [419, 330] on input "Continue" at bounding box center [444, 334] width 376 height 35
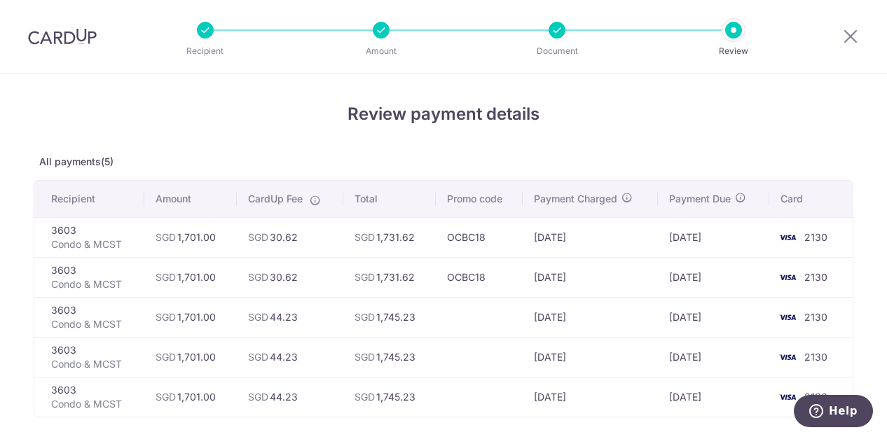
scroll to position [90, 0]
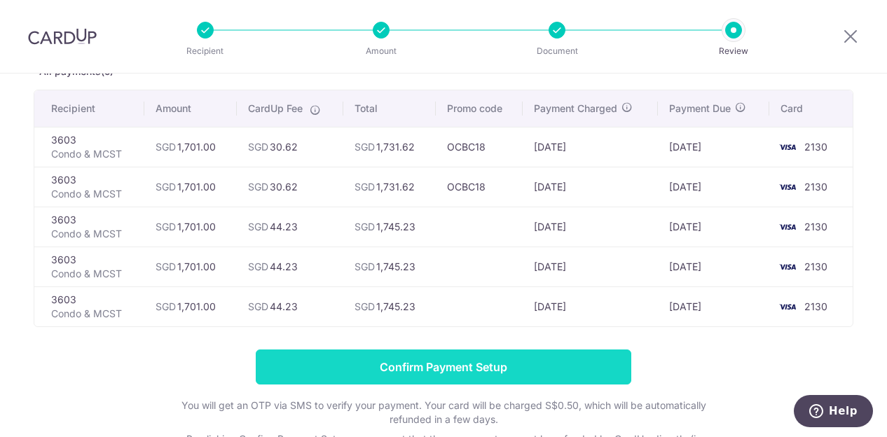
click at [427, 357] on input "Confirm Payment Setup" at bounding box center [444, 367] width 376 height 35
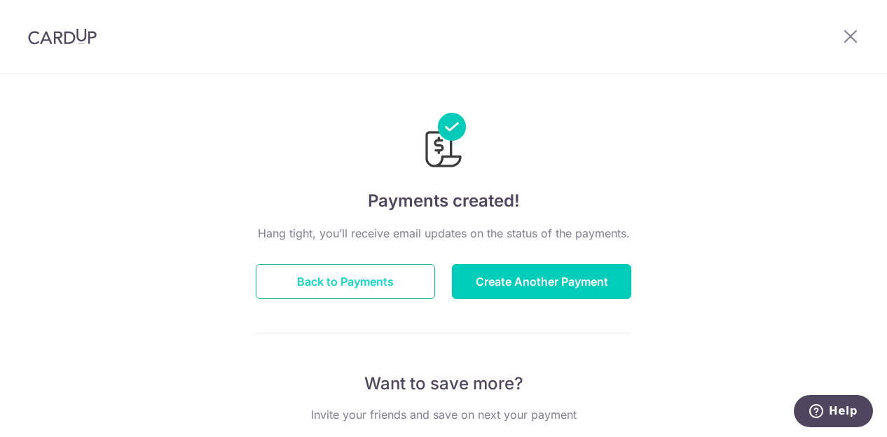
click at [327, 276] on button "Back to Payments" at bounding box center [345, 281] width 179 height 35
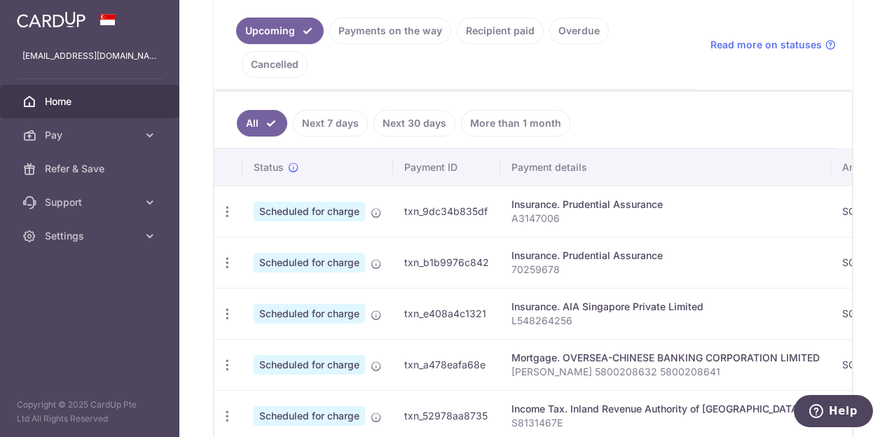
scroll to position [318, 0]
